Goal: Task Accomplishment & Management: Manage account settings

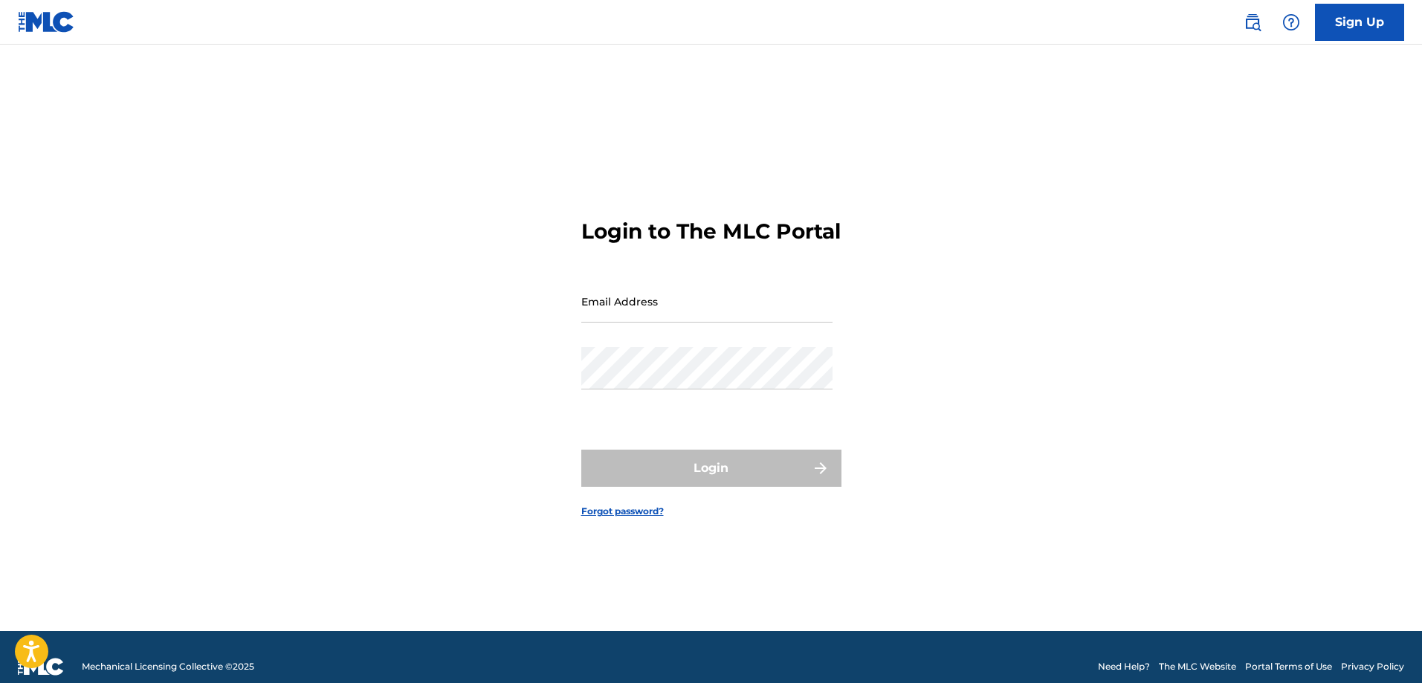
click at [673, 322] on input "Email Address" at bounding box center [706, 301] width 251 height 42
click at [576, 383] on div "Login to The MLC Portal Email Address Password Login Forgot password?" at bounding box center [711, 356] width 1040 height 549
type input "[EMAIL_ADDRESS][PERSON_NAME][DOMAIN_NAME]"
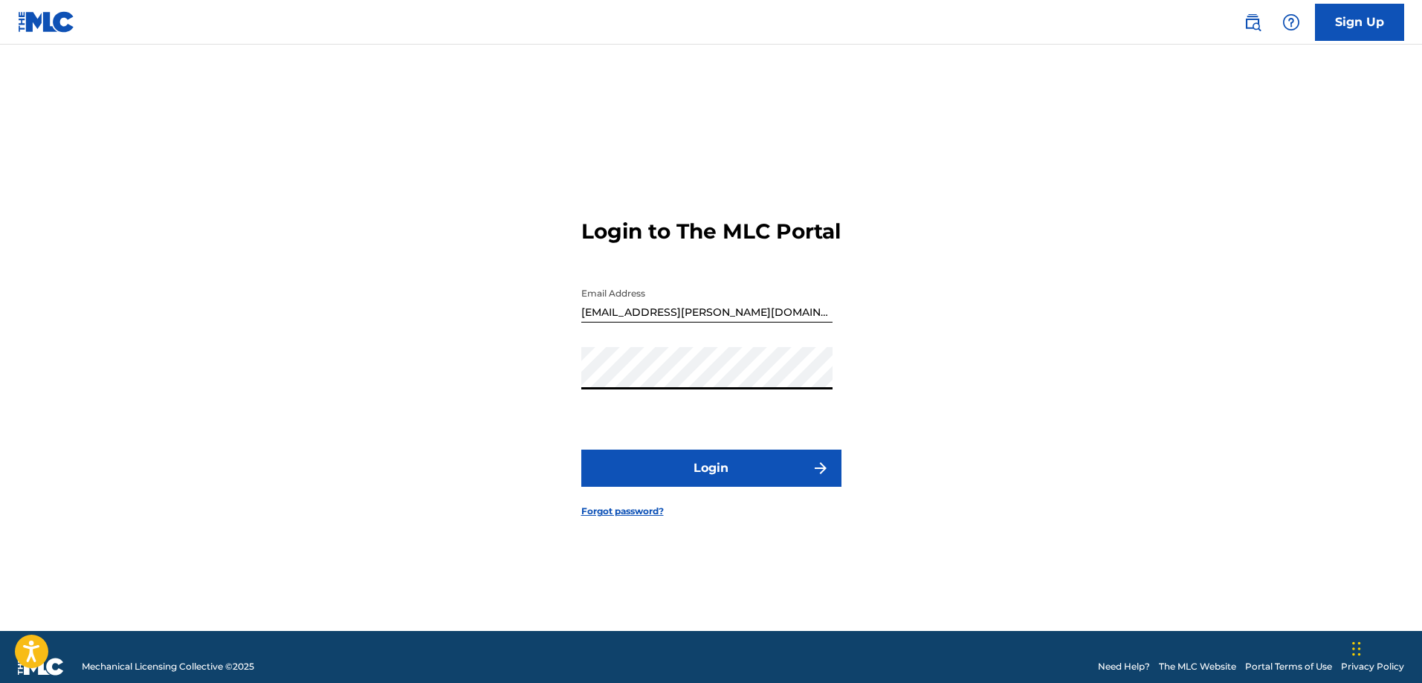
click at [690, 464] on button "Login" at bounding box center [711, 468] width 260 height 37
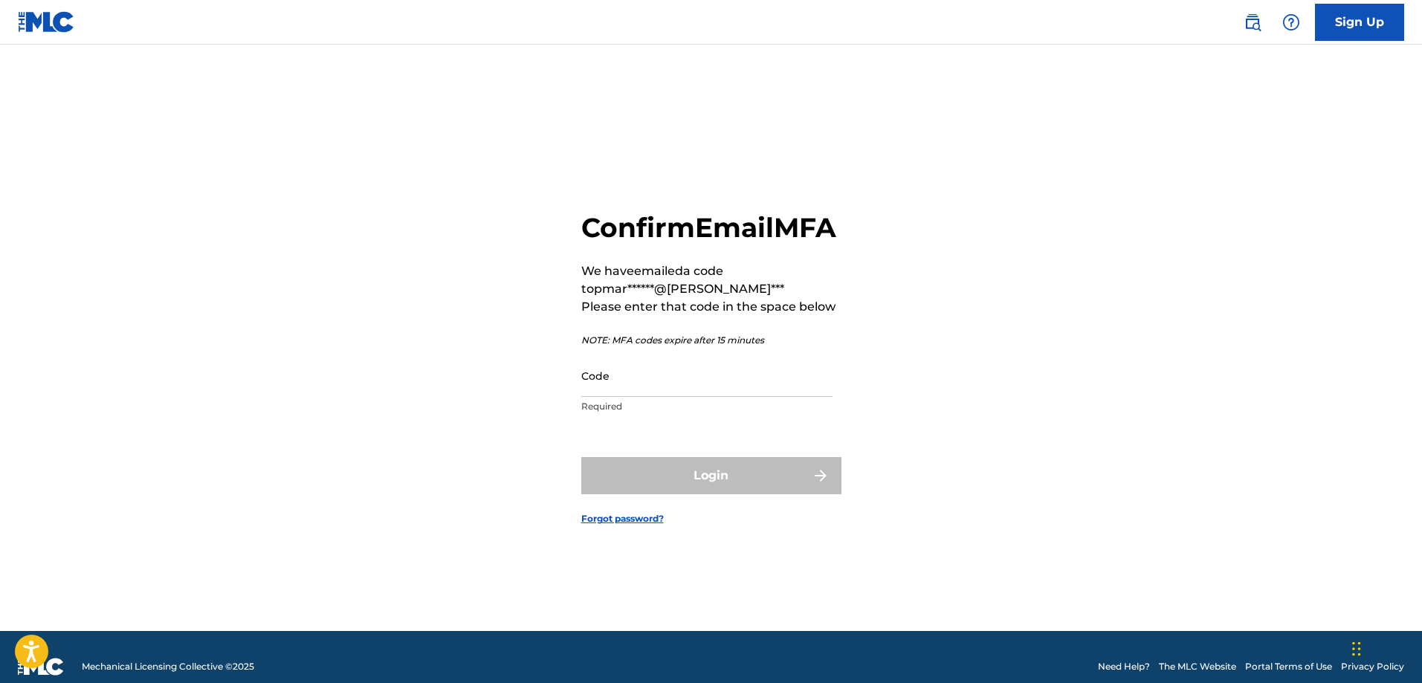
click at [631, 397] on input "Code" at bounding box center [706, 375] width 251 height 42
click at [666, 397] on input "Code" at bounding box center [706, 375] width 251 height 42
click at [612, 397] on input "Code" at bounding box center [706, 375] width 251 height 42
paste input "828478"
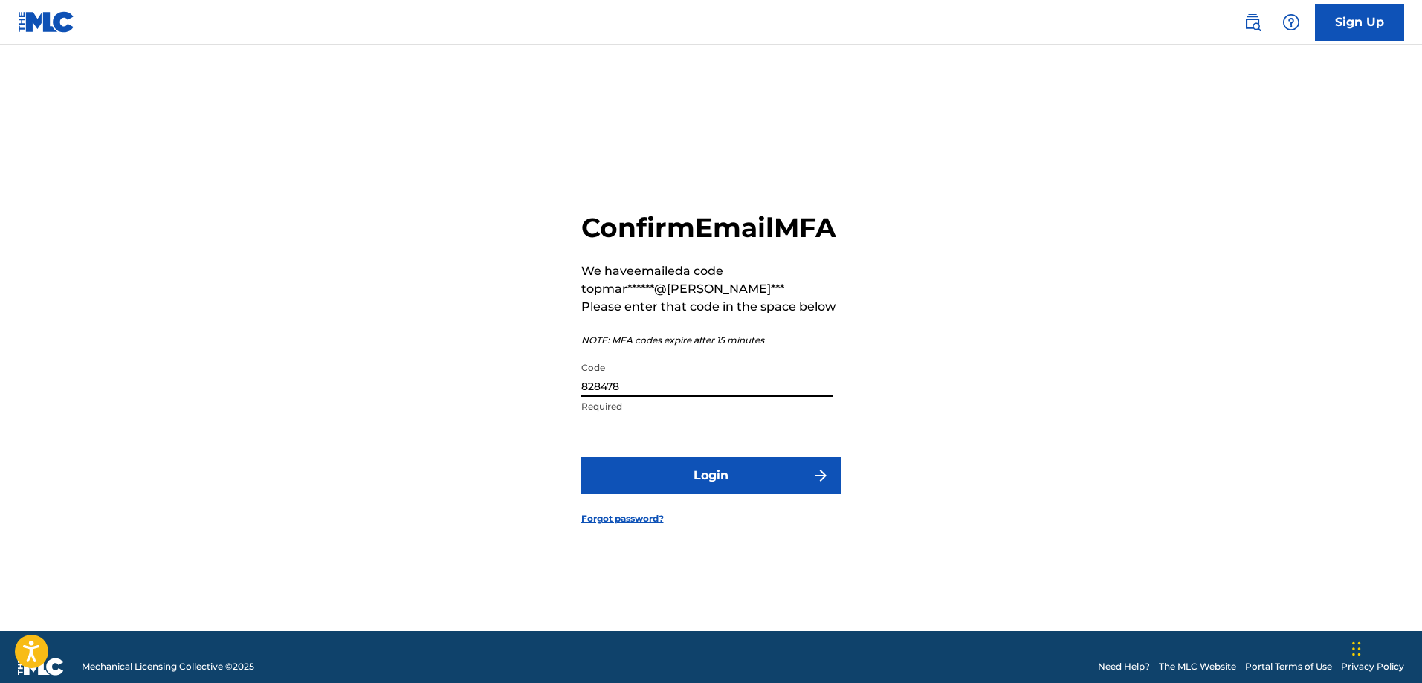
type input "828478"
click at [646, 486] on button "Login" at bounding box center [711, 475] width 260 height 37
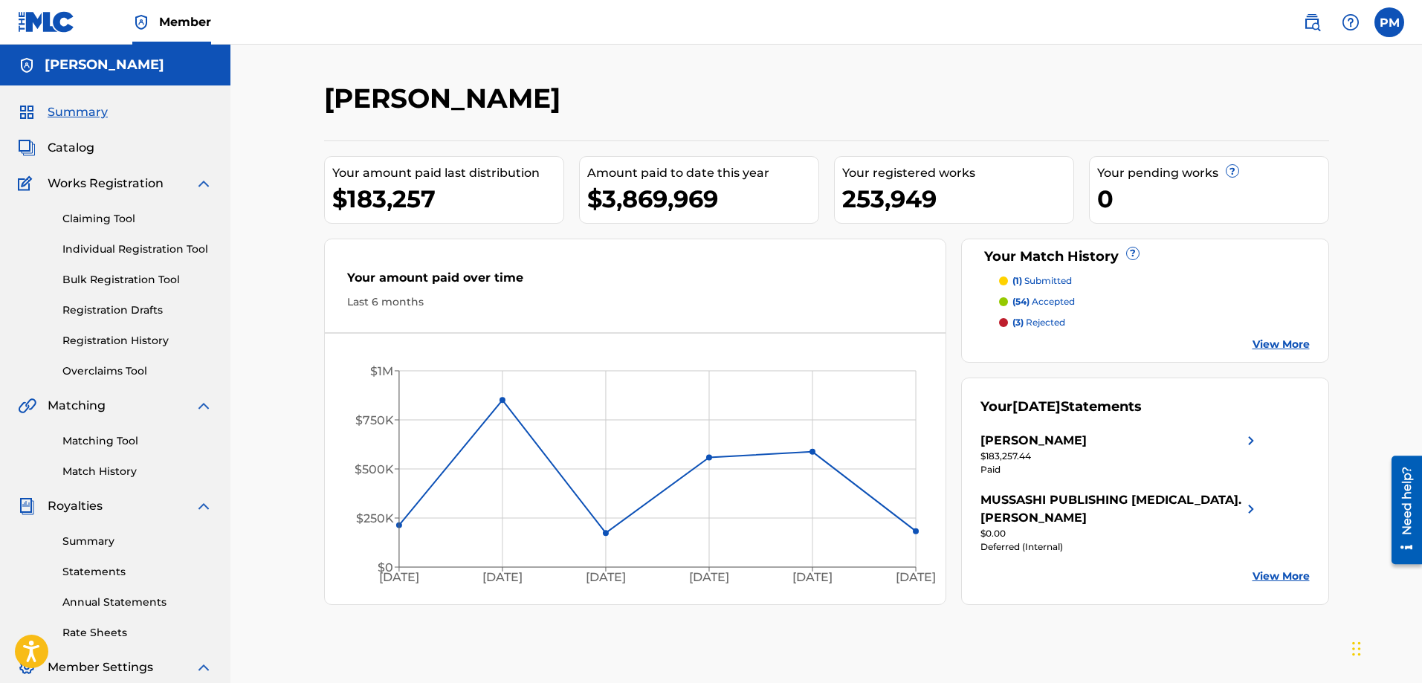
drag, startPoint x: 563, startPoint y: 307, endPoint x: 574, endPoint y: 297, distance: 14.7
click at [563, 305] on div "Last 6 months" at bounding box center [635, 302] width 577 height 16
